Goal: Information Seeking & Learning: Learn about a topic

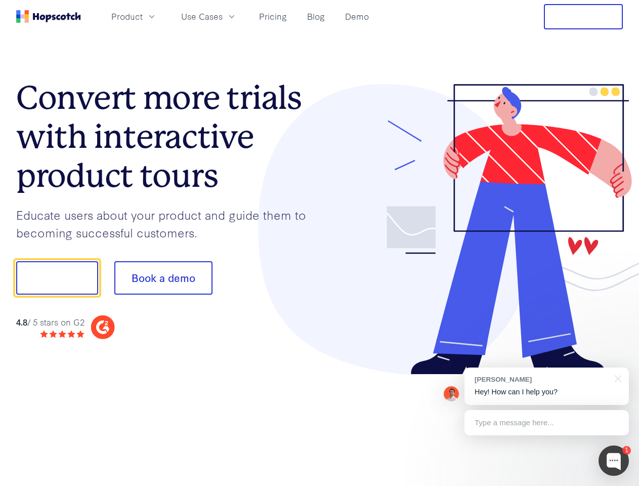
click at [320, 243] on div at bounding box center [472, 229] width 304 height 291
click at [143, 16] on span "Product" at bounding box center [126, 16] width 31 height 13
click at [223, 16] on span "Use Cases" at bounding box center [201, 16] width 41 height 13
click at [583, 17] on button "Free Trial" at bounding box center [583, 16] width 79 height 25
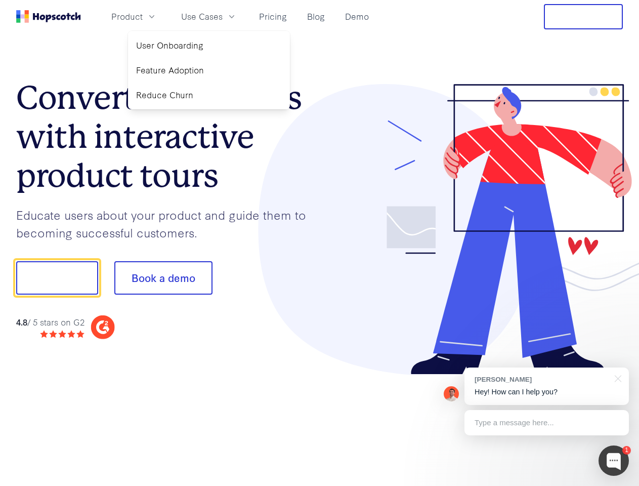
click at [57, 278] on button "Show me!" at bounding box center [57, 277] width 82 height 33
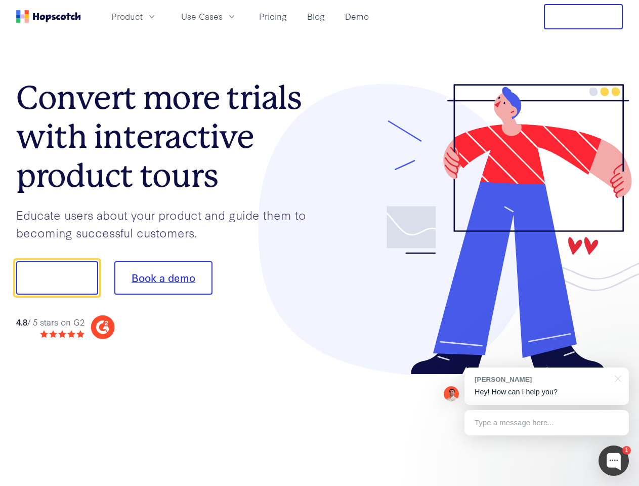
click at [163, 278] on button "Book a demo" at bounding box center [163, 277] width 98 height 33
click at [614, 460] on div at bounding box center [614, 460] width 30 height 30
click at [547, 386] on div "[PERSON_NAME] Hey! How can I help you?" at bounding box center [547, 385] width 164 height 37
click at [616, 378] on div at bounding box center [534, 277] width 190 height 338
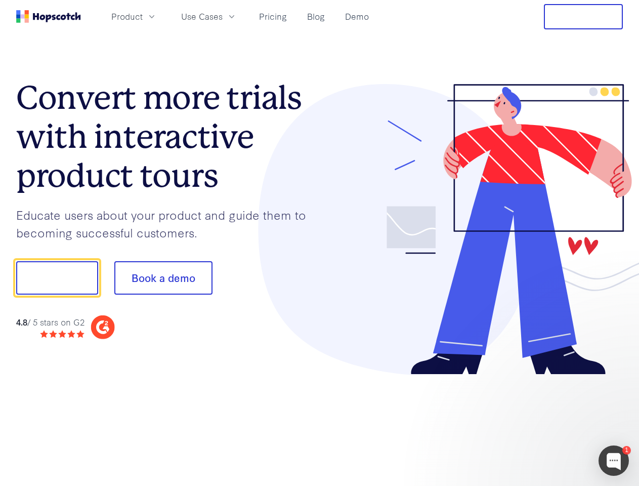
click at [547, 423] on div at bounding box center [534, 344] width 190 height 202
